Goal: Navigation & Orientation: Find specific page/section

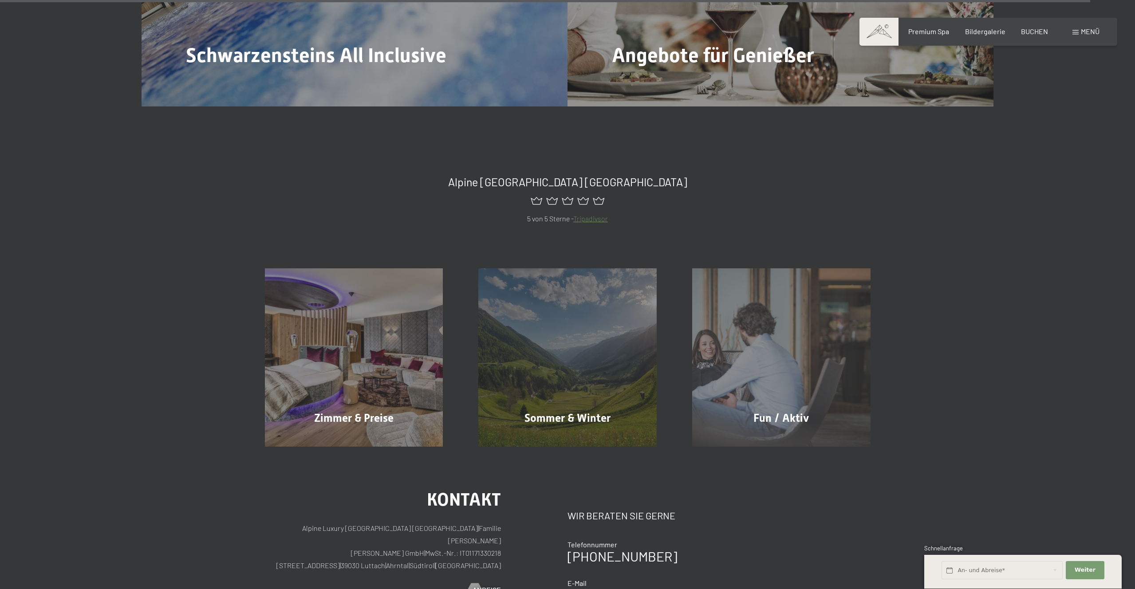
scroll to position [5705, 0]
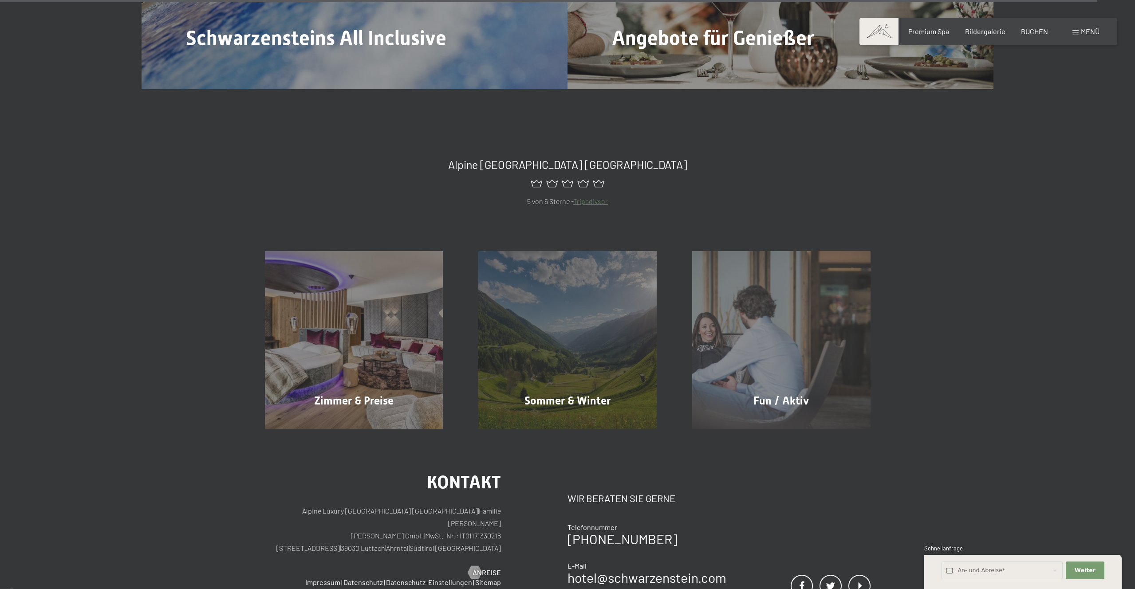
click at [1079, 32] on div "Menü" at bounding box center [1085, 32] width 27 height 10
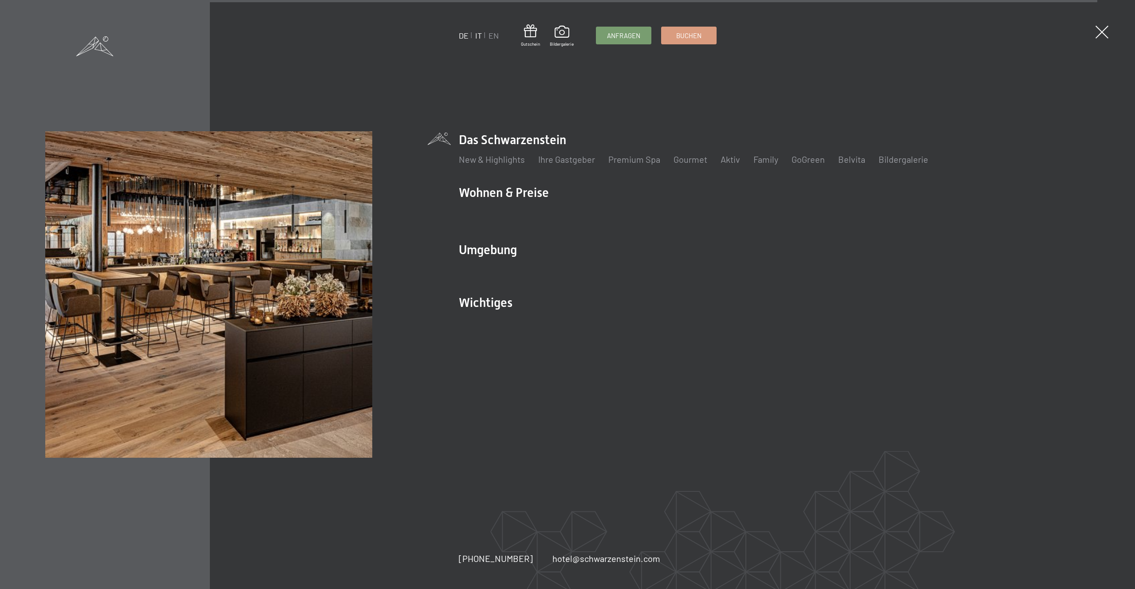
click at [479, 37] on link "IT" at bounding box center [478, 36] width 7 height 10
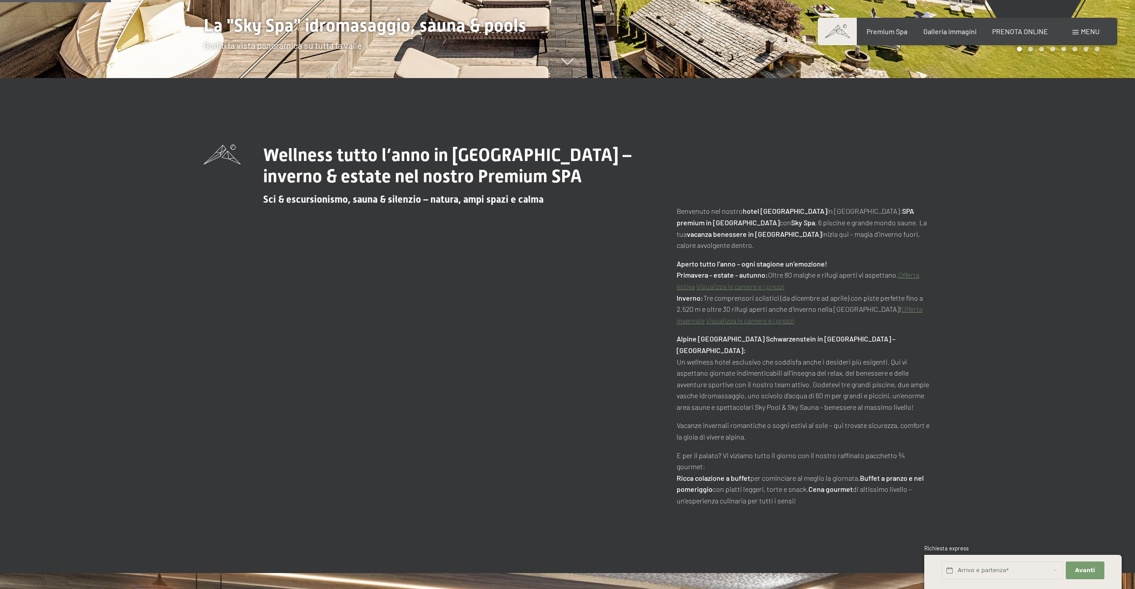
scroll to position [1067, 0]
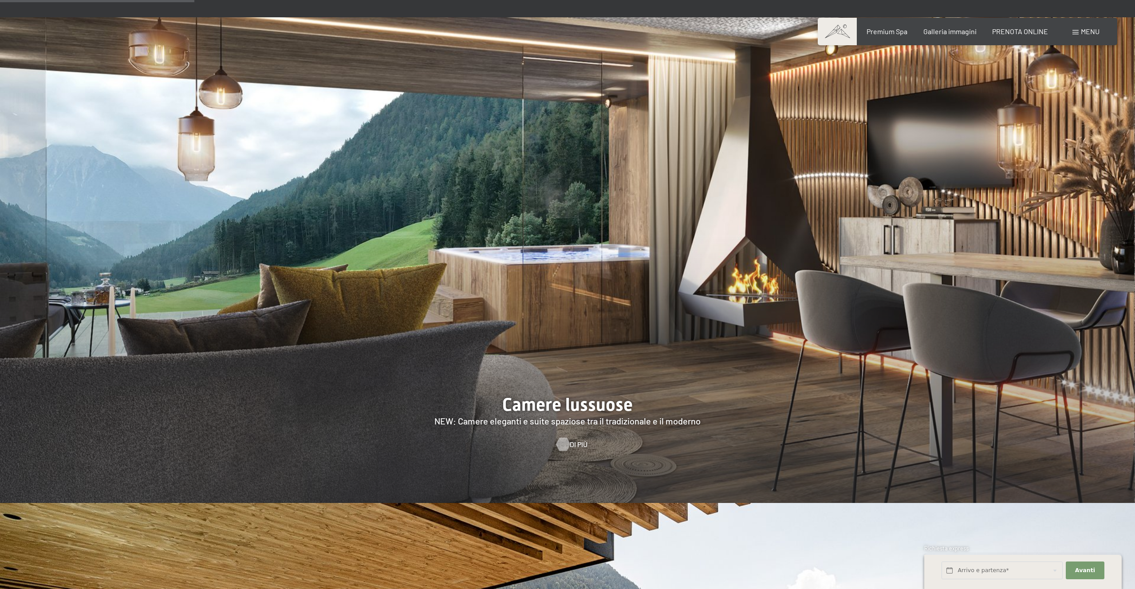
click at [563, 438] on div at bounding box center [563, 444] width 8 height 13
